Goal: Find specific page/section: Find specific page/section

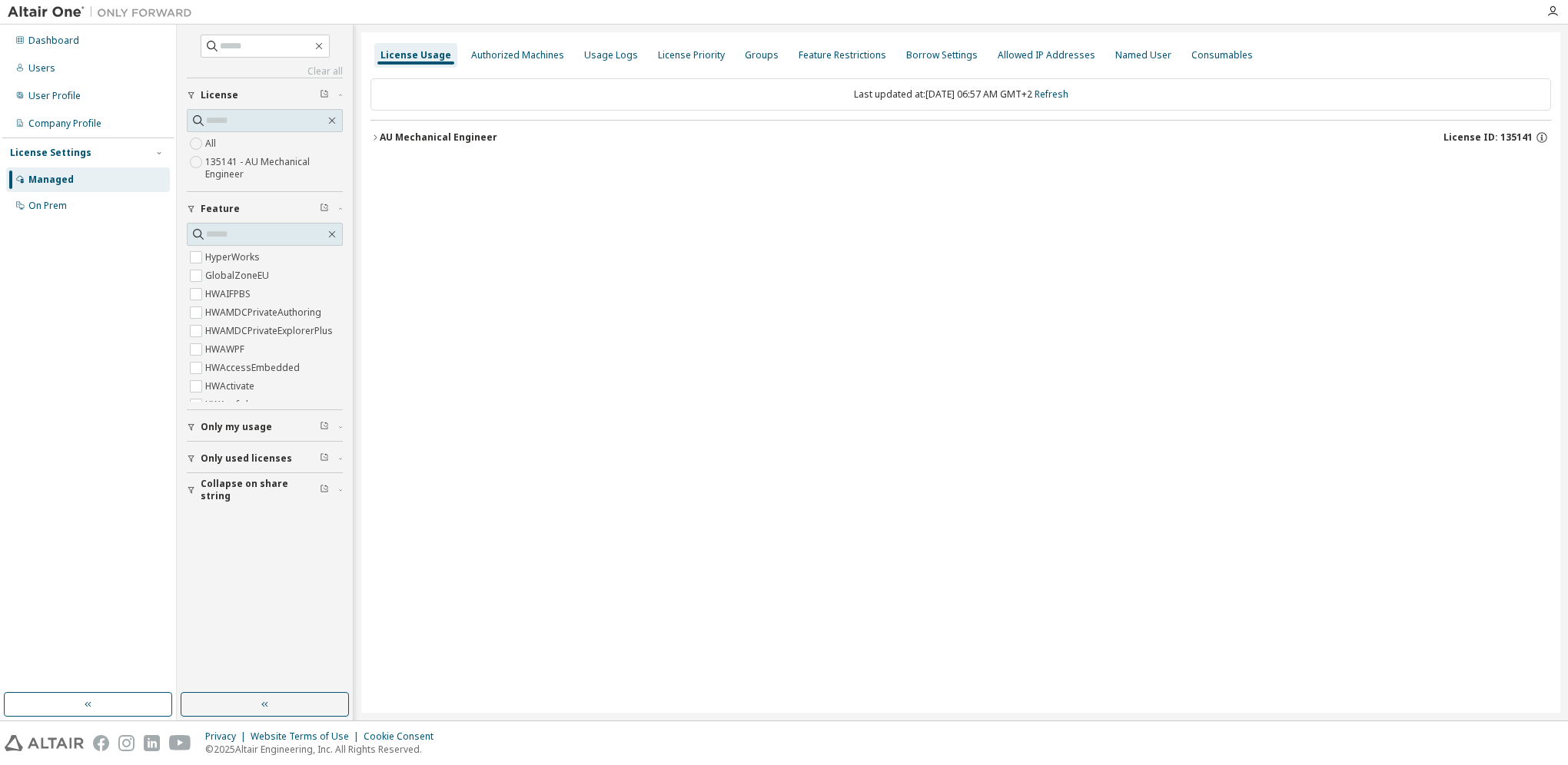
click at [409, 144] on button "AU Mechanical Engineer License ID: 135141" at bounding box center [960, 137] width 1181 height 33
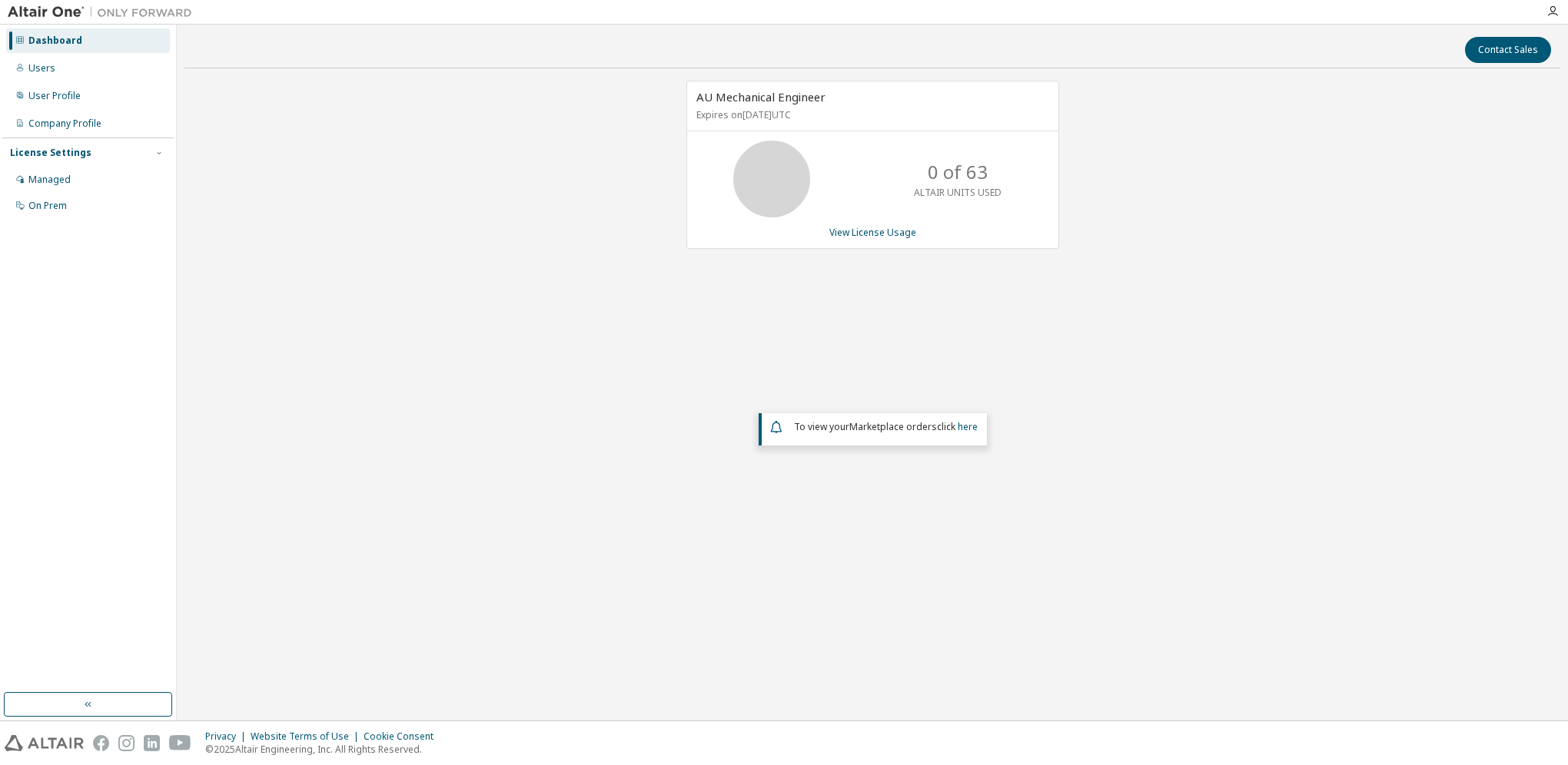
click at [509, 307] on div "AU Mechanical Engineer Expires on [DATE] UTC 0 of 63 ALTAIR UNITS USED View Lic…" at bounding box center [872, 328] width 1376 height 497
